Goal: Task Accomplishment & Management: Manage account settings

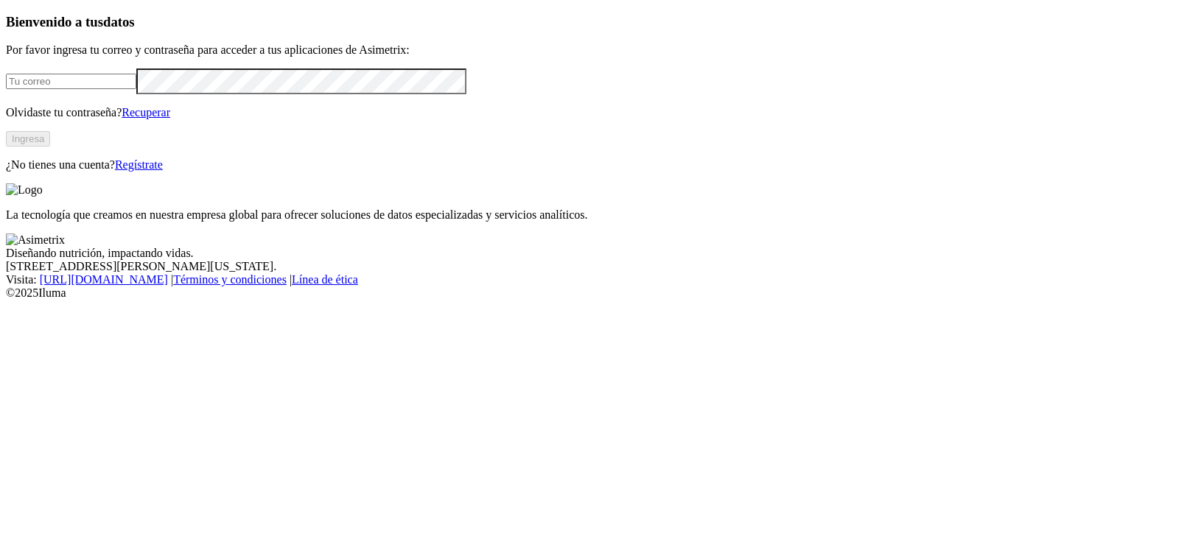
type input "[PERSON_NAME][EMAIL_ADDRESS][PERSON_NAME][DOMAIN_NAME]"
click at [136, 89] on input "manuela.chavarria@asimetrix.co" at bounding box center [71, 81] width 130 height 15
paste input "agrolacarolina7@gmail.com"
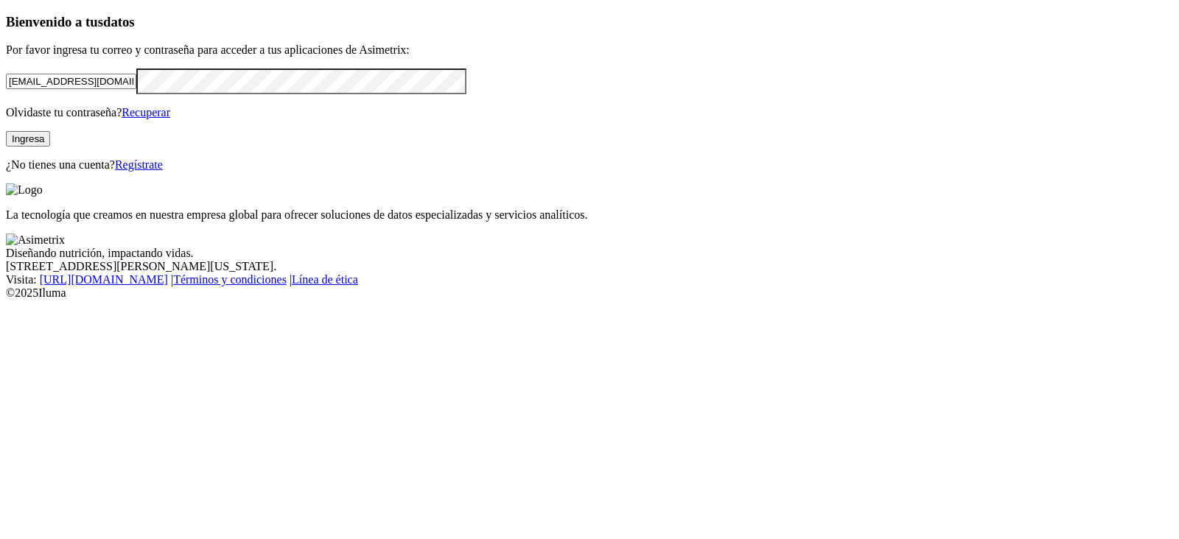
type input "agrolacarolina7@gmail.com"
click at [6, 172] on div "Bienvenido a tus datos Por favor ingresa tu correo y contraseña para acceder a …" at bounding box center [589, 93] width 1167 height 158
click input "submit" at bounding box center [0, 0] width 0 height 0
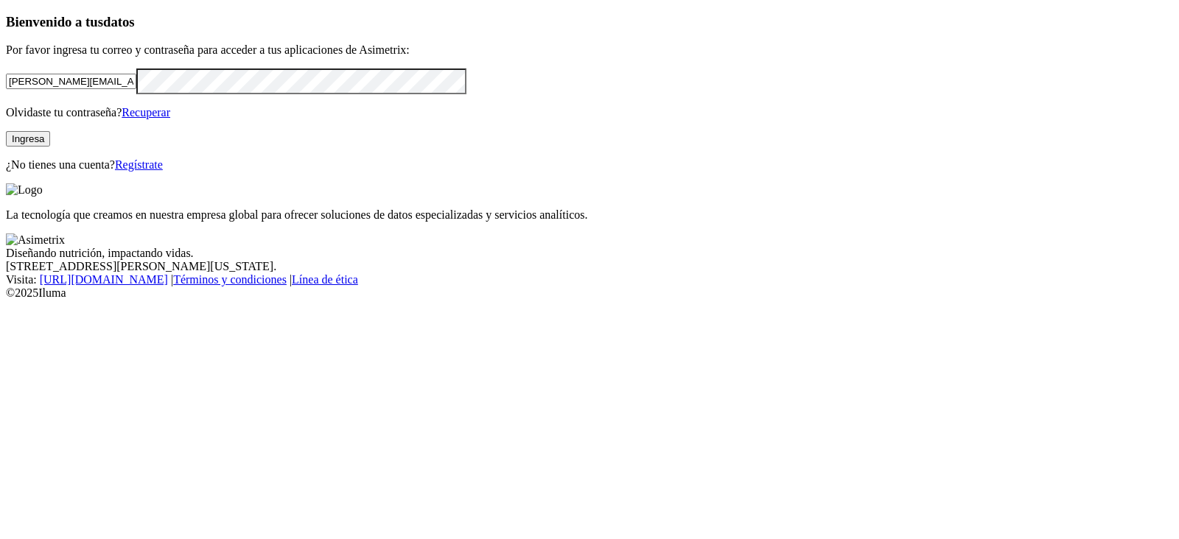
drag, startPoint x: 256, startPoint y: 166, endPoint x: 0, endPoint y: 206, distance: 258.7
click at [6, 172] on div "Bienvenido a tus datos Por favor ingresa tu correo y contraseña para acceder a …" at bounding box center [589, 93] width 1167 height 158
type input "."
type input "a"
click at [94, 89] on input "email" at bounding box center [71, 81] width 130 height 15
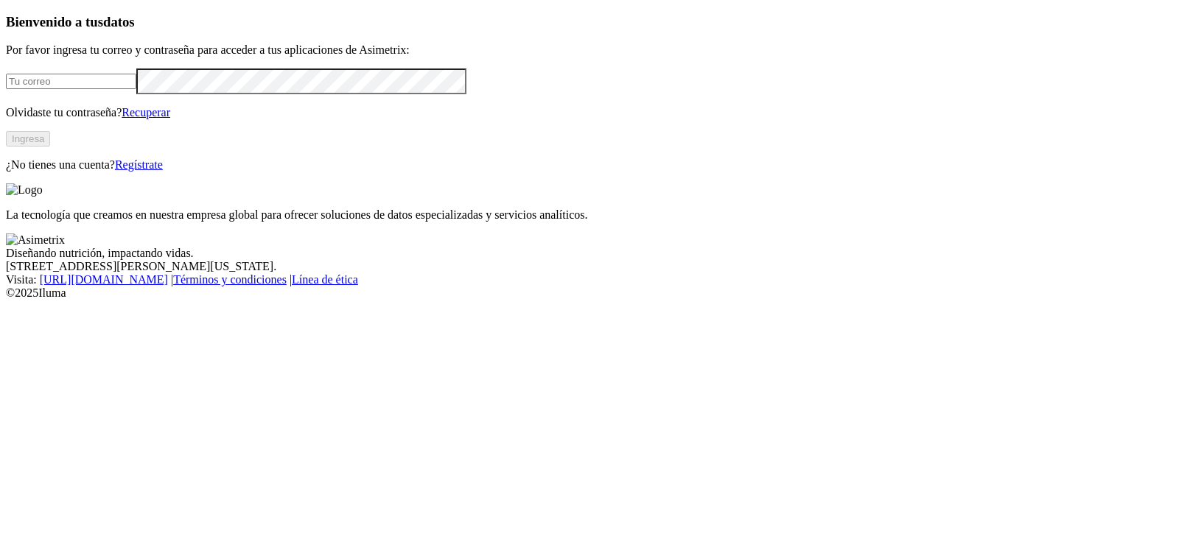
paste input "cristobalor19@gmail.com"
type input "cristobalor19@gmail.com"
click at [6, 172] on div "Bienvenido a tus datos Por favor ingresa tu correo y contraseña para acceder a …" at bounding box center [589, 93] width 1167 height 158
click input "submit" at bounding box center [0, 0] width 0 height 0
